Goal: Transaction & Acquisition: Obtain resource

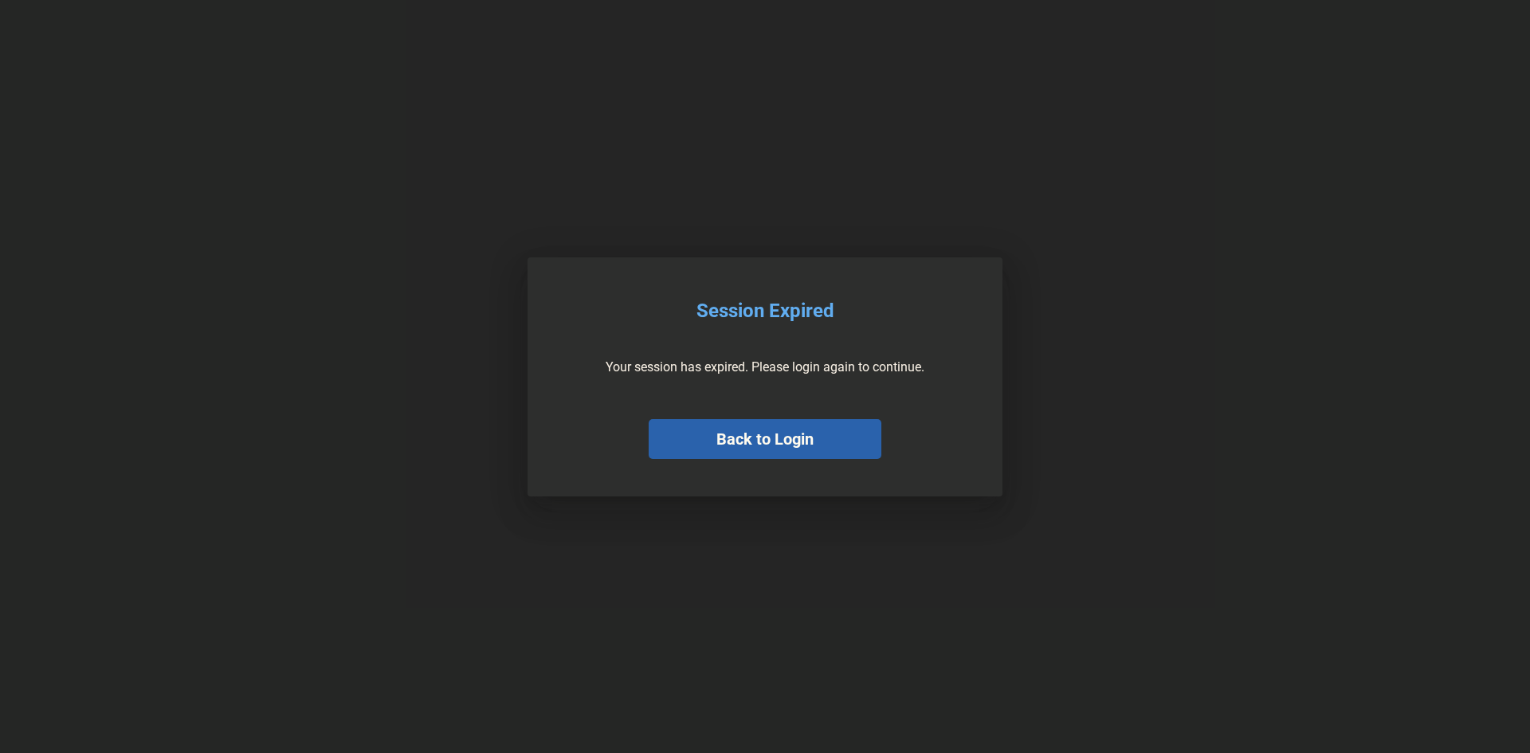
click at [785, 430] on button "Back to Login" at bounding box center [765, 439] width 233 height 40
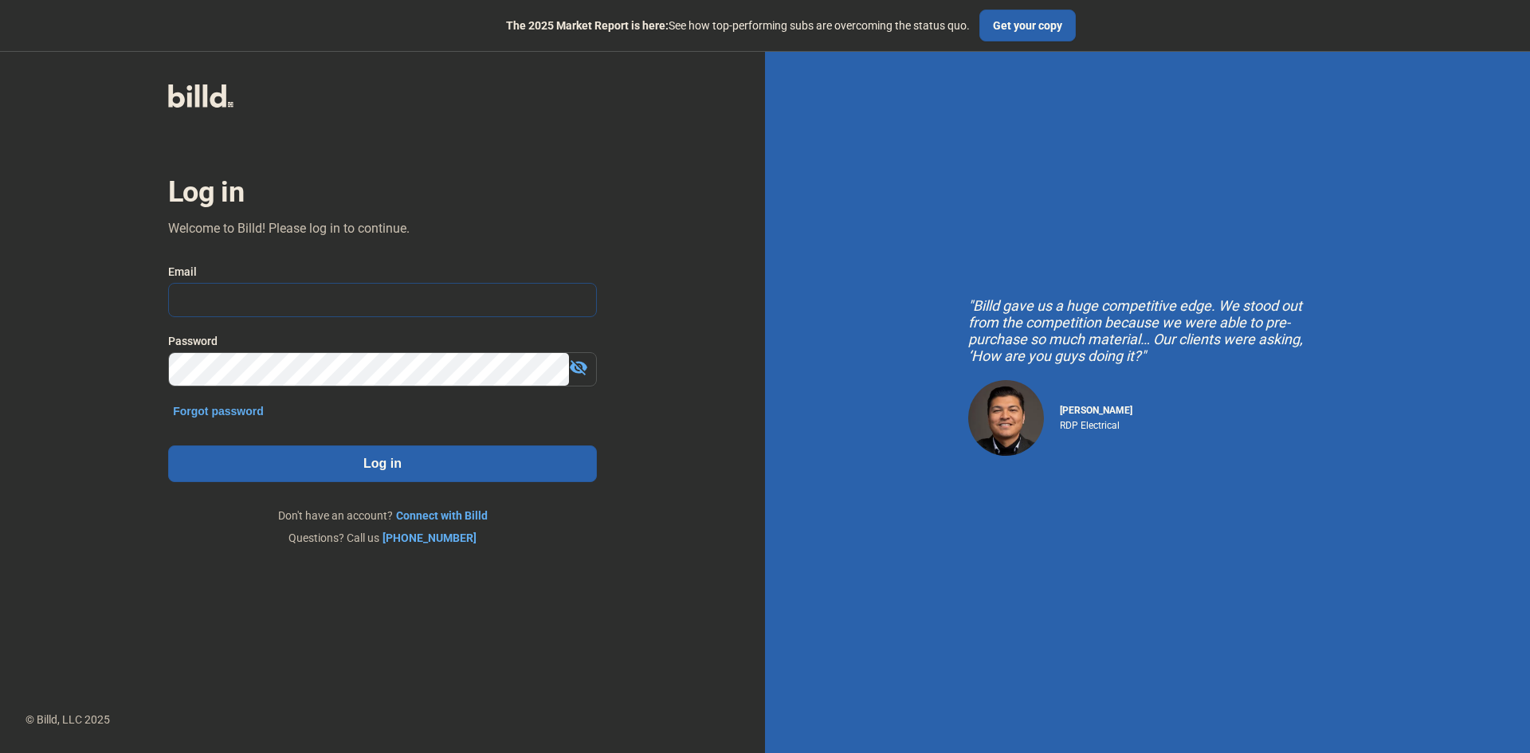
type input "[PERSON_NAME][EMAIL_ADDRESS][DOMAIN_NAME]"
click at [302, 473] on button "Log in" at bounding box center [382, 464] width 429 height 37
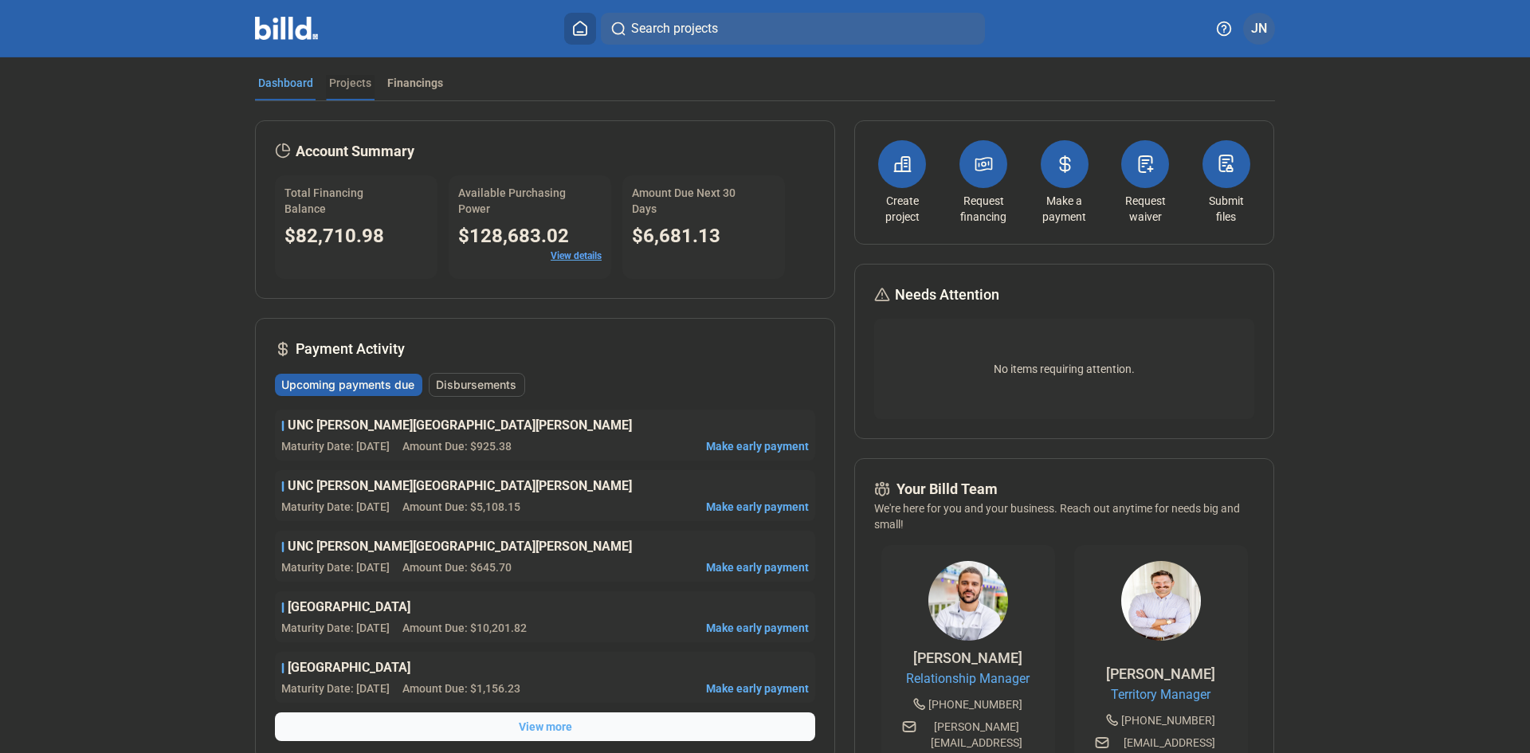
click at [335, 89] on div "Projects" at bounding box center [350, 83] width 42 height 16
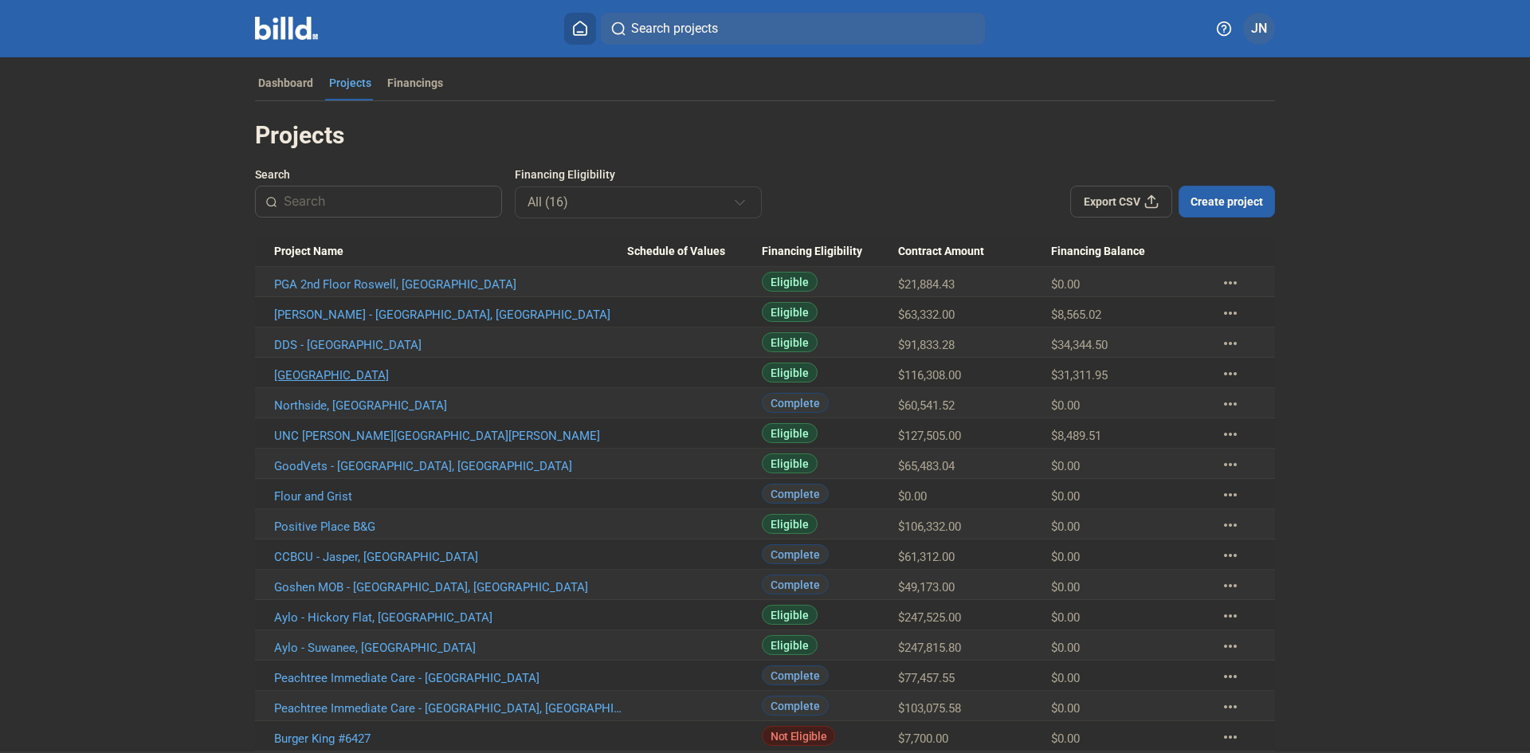
click at [386, 377] on link "[GEOGRAPHIC_DATA]" at bounding box center [450, 375] width 353 height 14
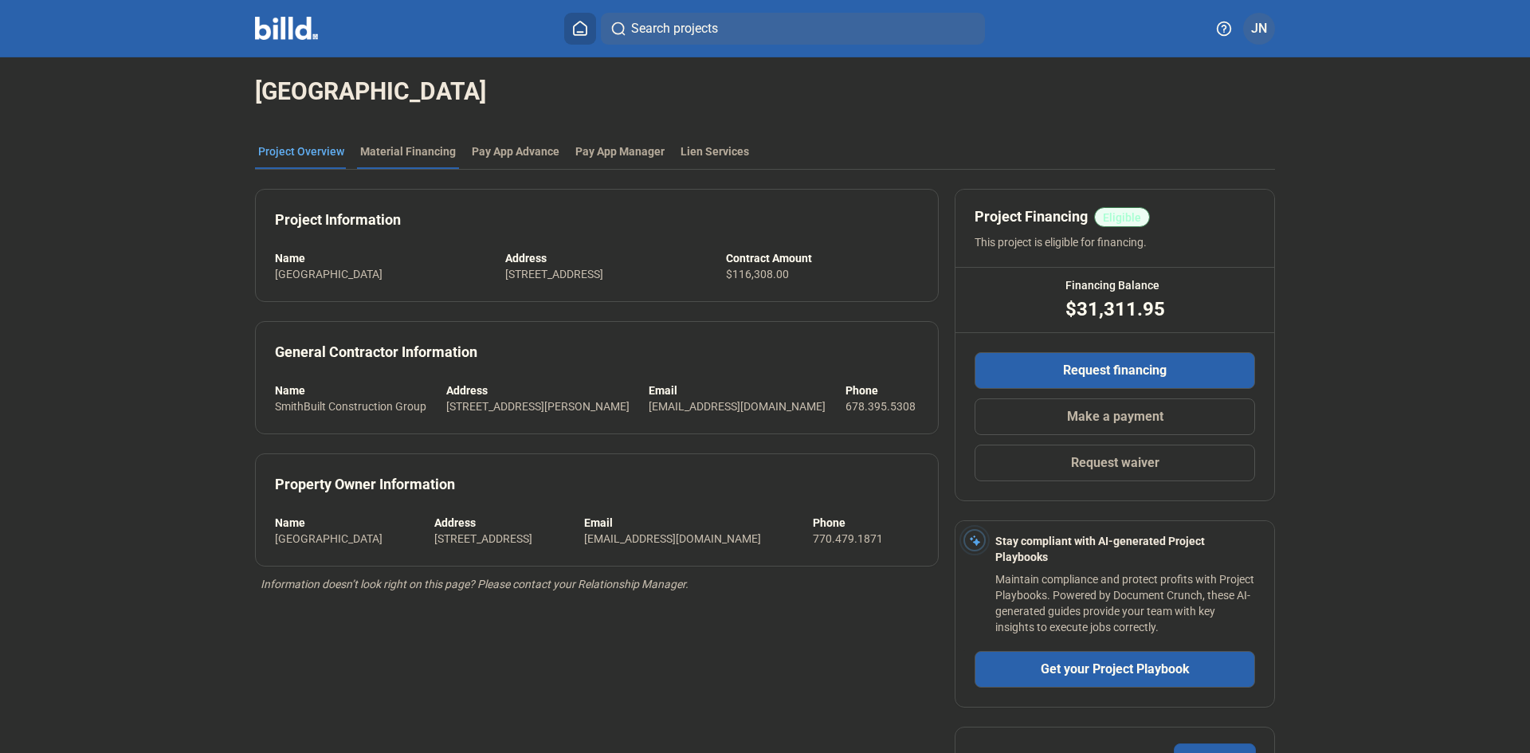
click at [416, 154] on div "Material Financing" at bounding box center [408, 151] width 96 height 16
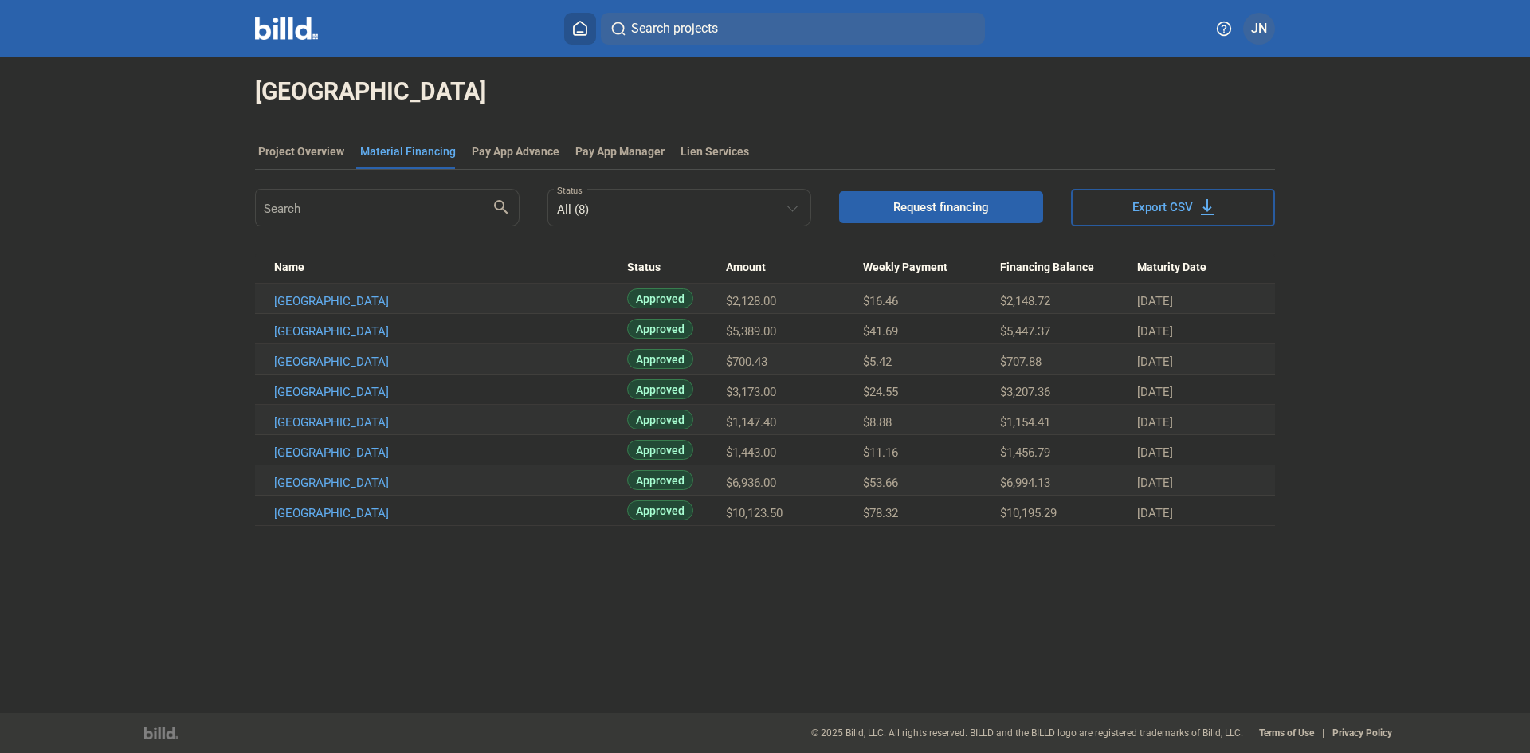
click at [917, 204] on span "Request financing" at bounding box center [942, 207] width 96 height 16
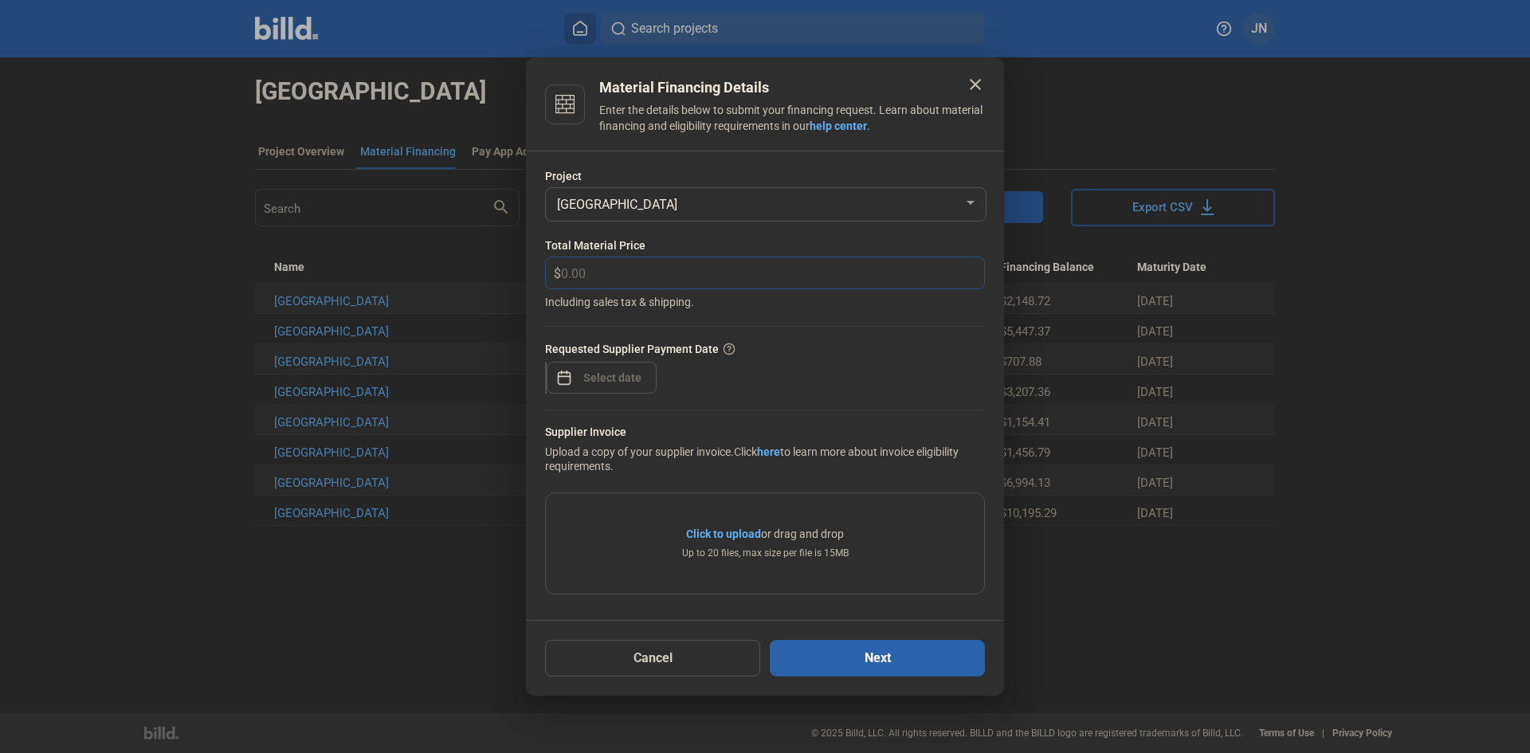
click at [637, 281] on input "text" at bounding box center [772, 272] width 423 height 31
type input "887.00"
click at [616, 383] on div "close Material Financing Details Enter the details below to submit your financi…" at bounding box center [765, 376] width 1530 height 753
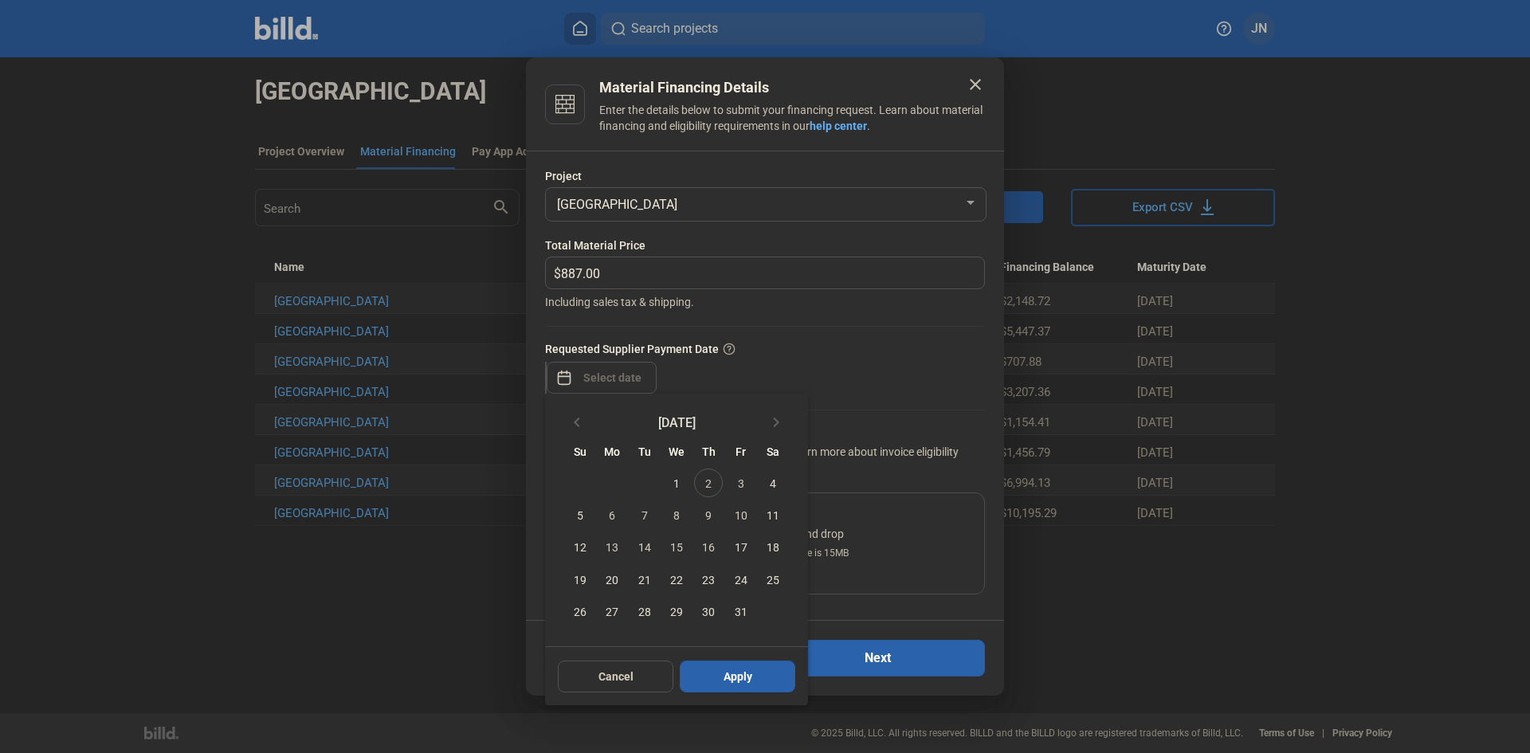
click at [715, 483] on span "2" at bounding box center [708, 483] width 29 height 29
click at [741, 680] on span "Apply" at bounding box center [738, 677] width 29 height 16
type input "[DATE]"
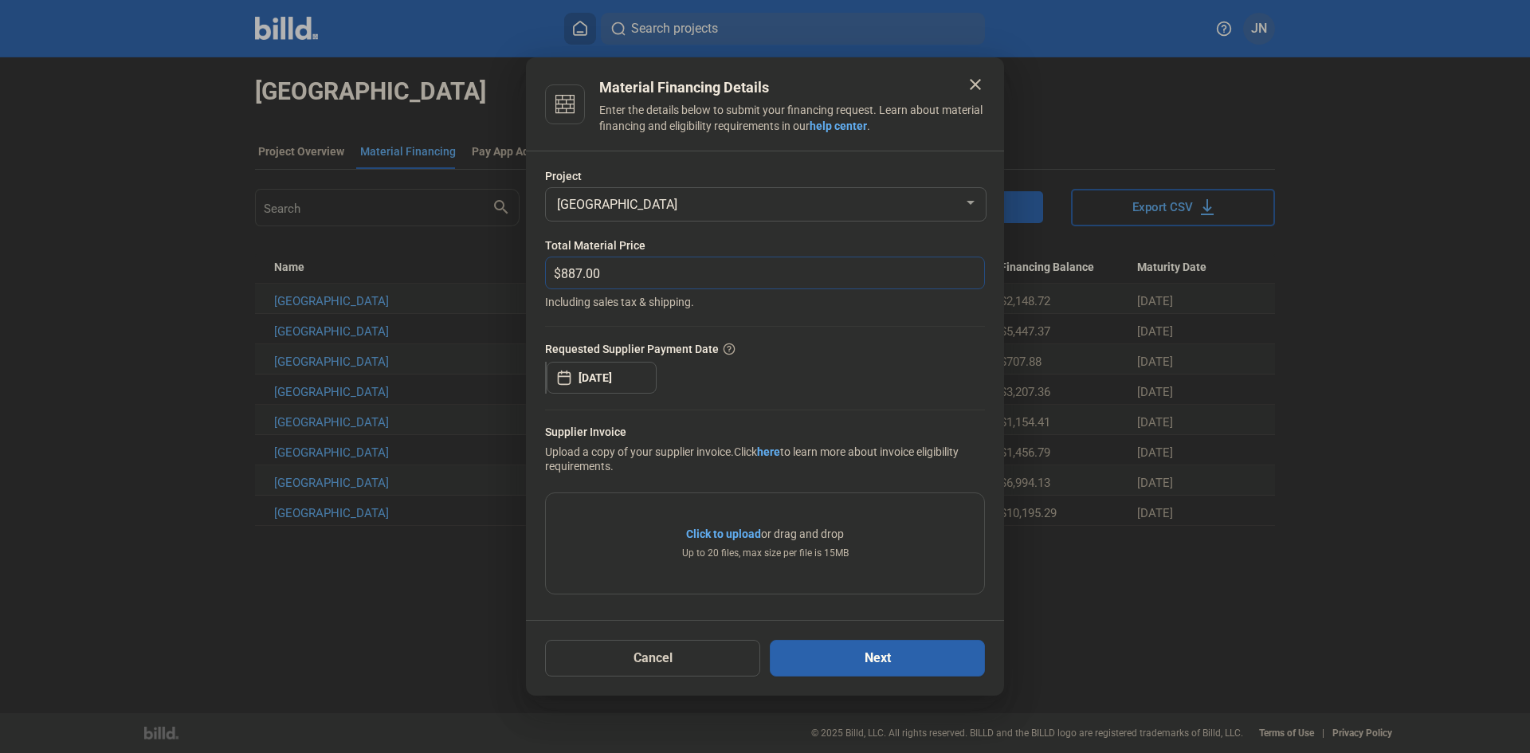
click at [725, 262] on input "887.00" at bounding box center [763, 272] width 405 height 31
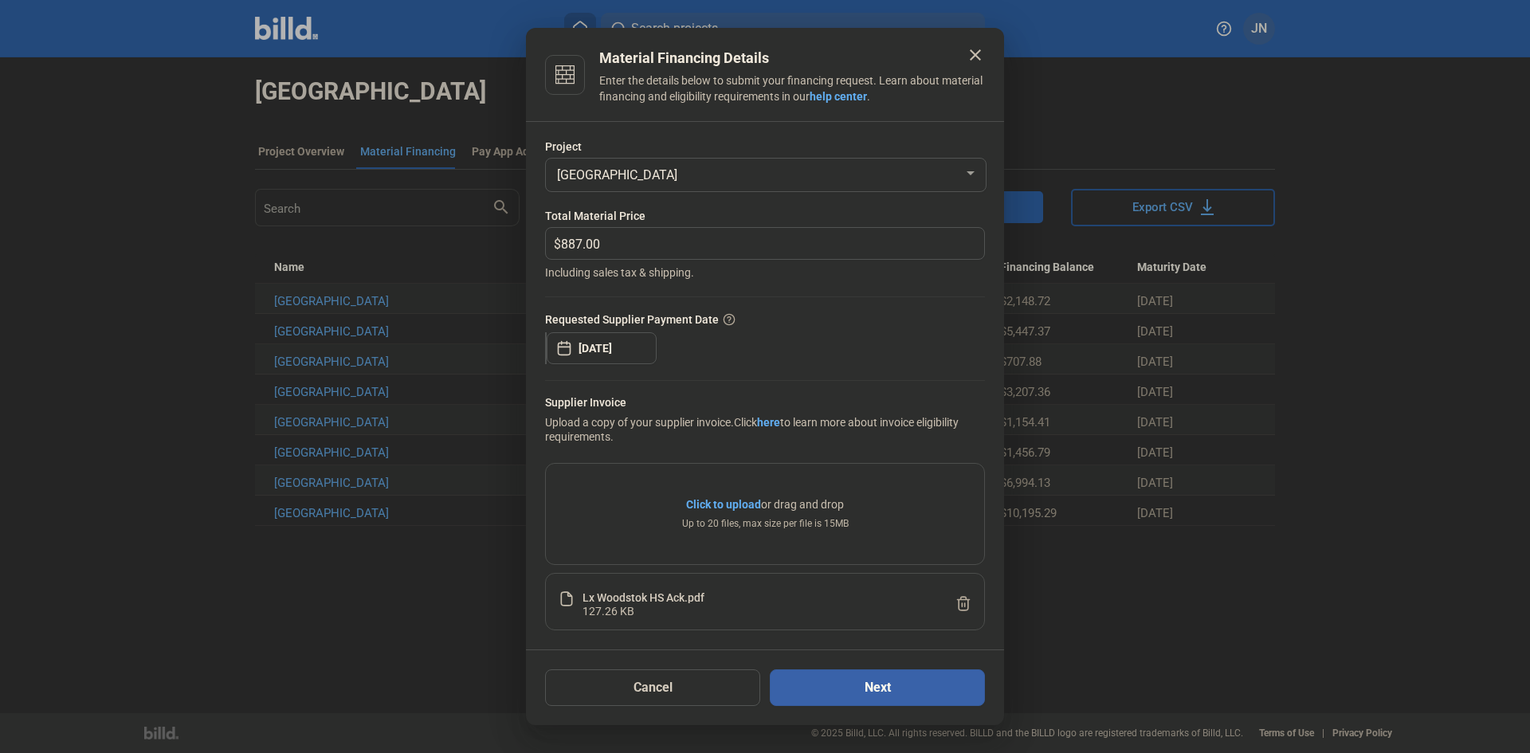
click at [883, 689] on button "Next" at bounding box center [877, 688] width 215 height 37
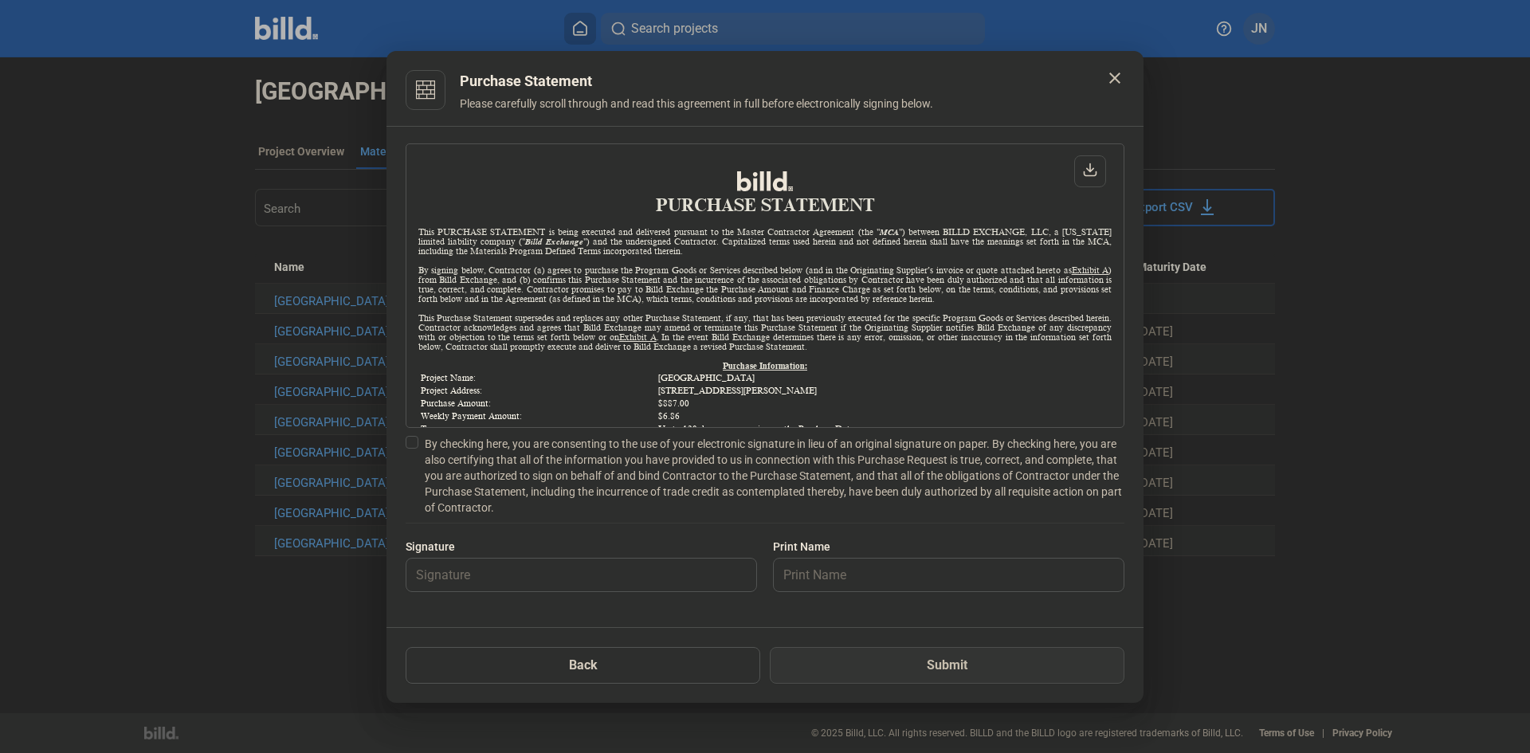
scroll to position [1, 0]
click at [414, 443] on span at bounding box center [412, 442] width 13 height 13
click at [0, 0] on input "By checking here, you are consenting to the use of your electronic signature in…" at bounding box center [0, 0] width 0 height 0
click at [456, 583] on input "text" at bounding box center [573, 575] width 332 height 33
type input "[PERSON_NAME]"
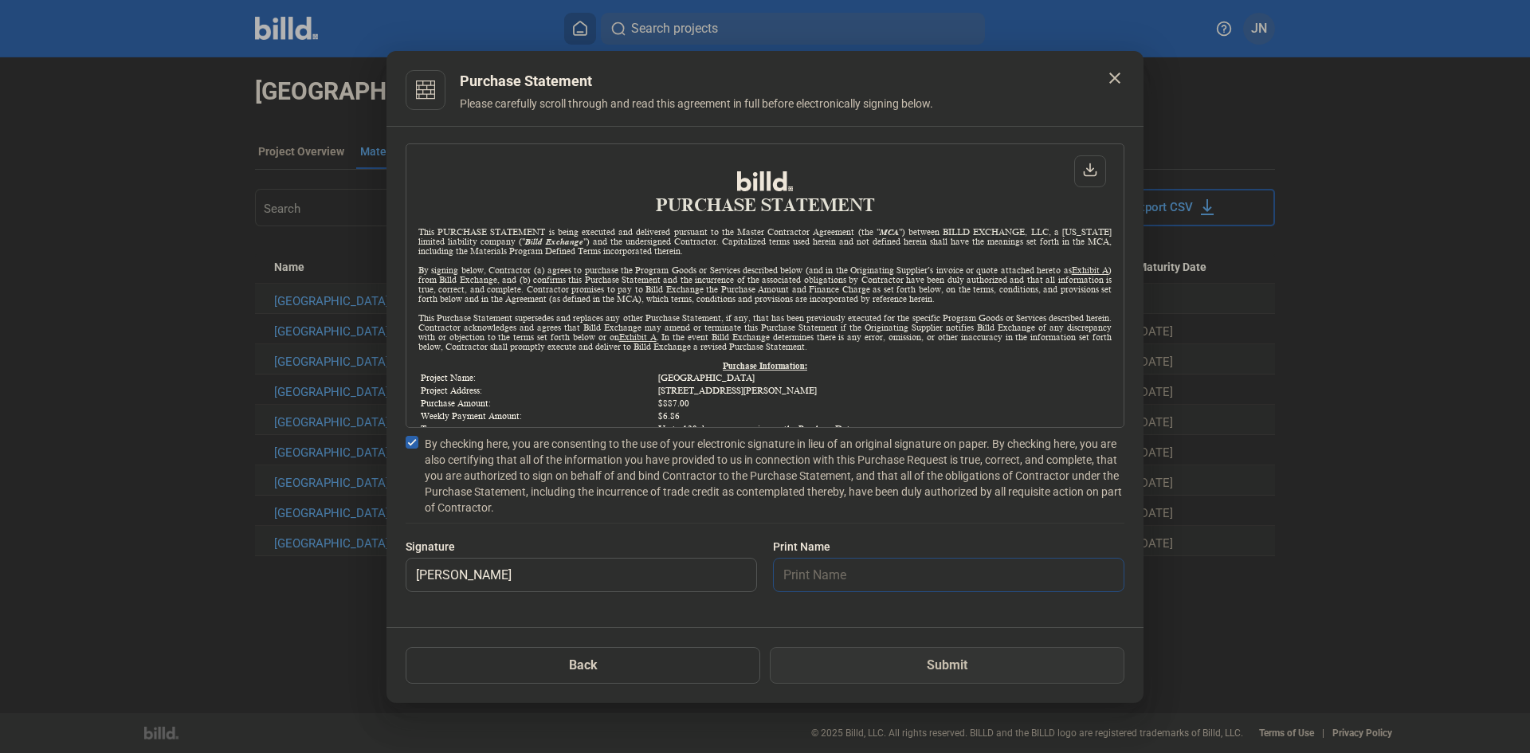
type input "[PERSON_NAME]"
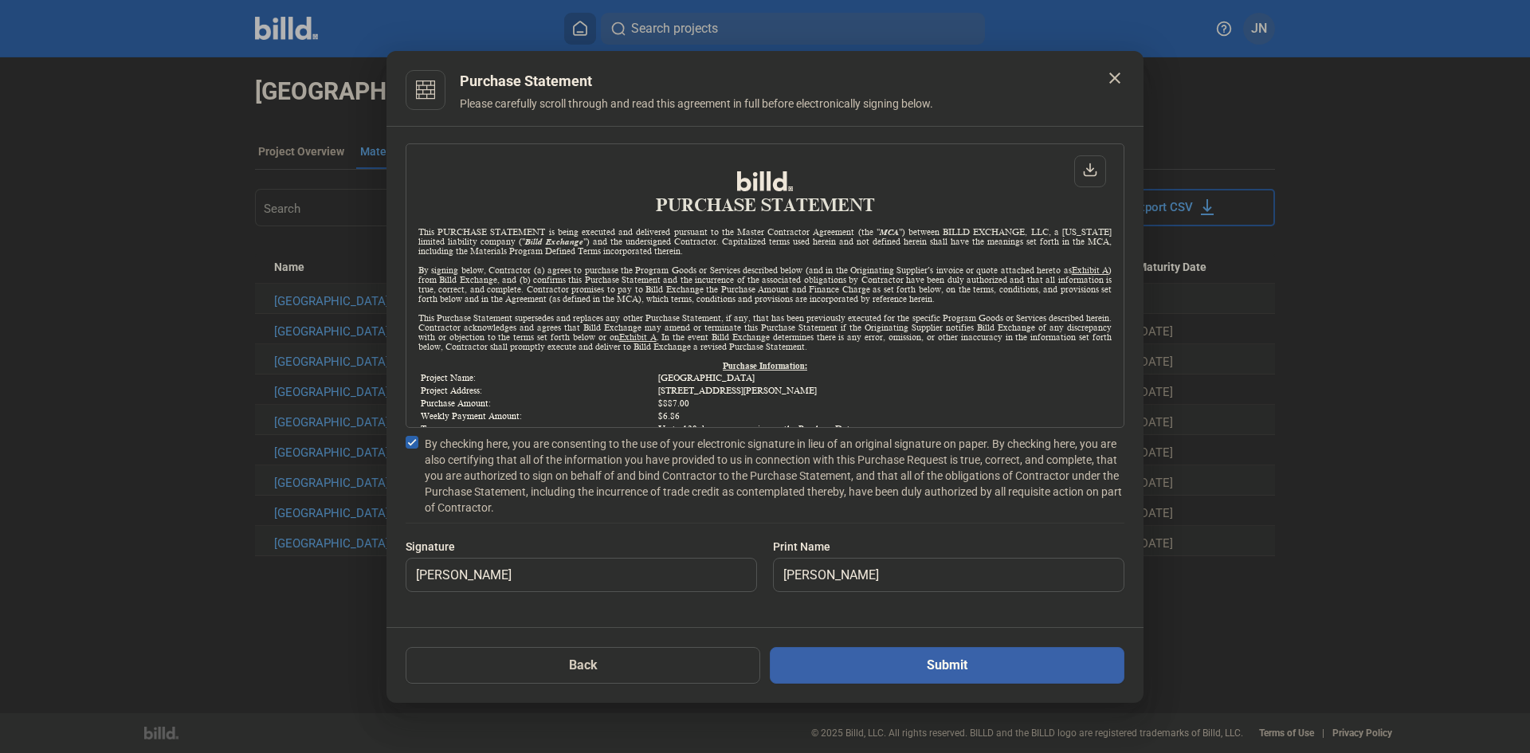
click at [849, 666] on button "Submit" at bounding box center [947, 665] width 355 height 37
